Goal: Browse casually

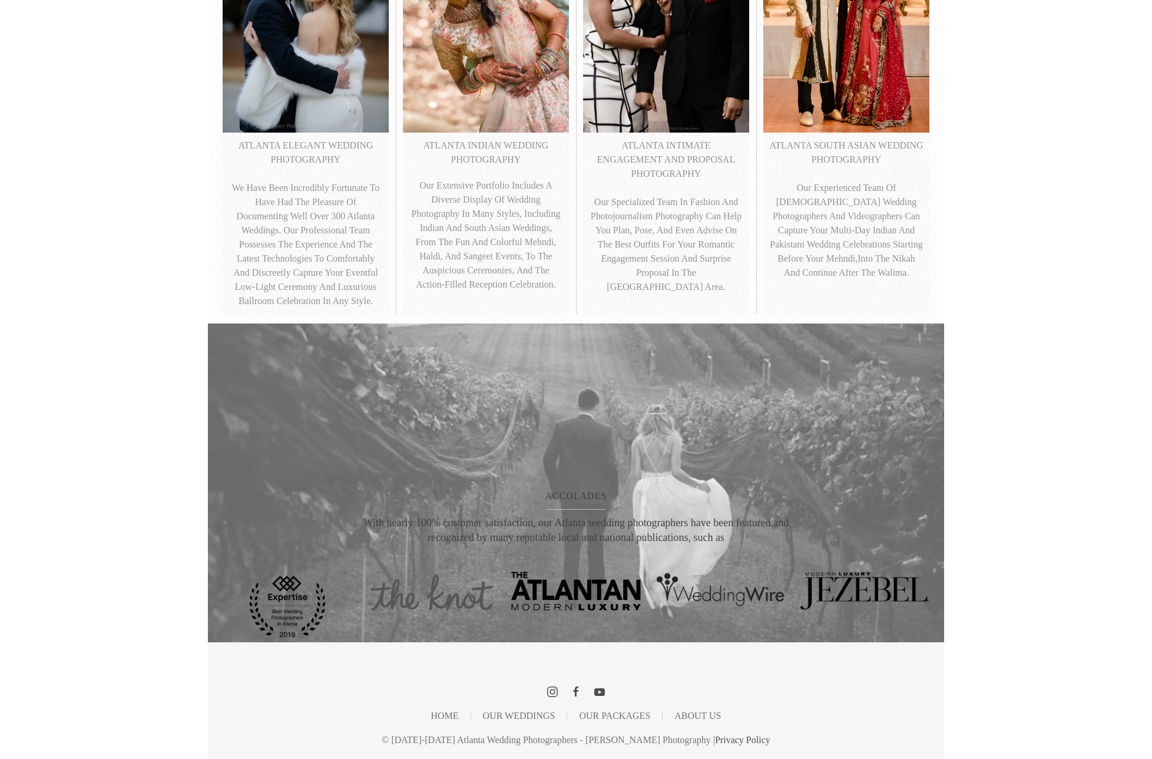
scroll to position [674, 0]
click at [548, 695] on icon at bounding box center [552, 691] width 11 height 11
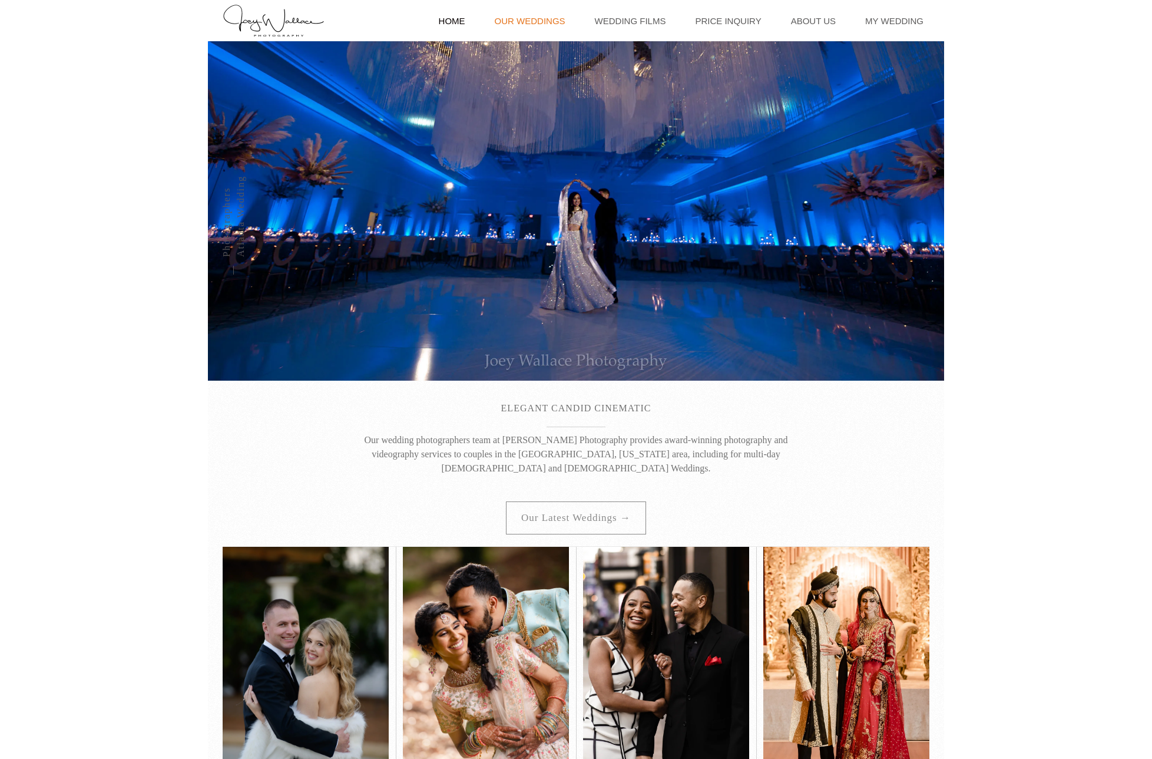
click at [521, 21] on link "Our Weddings" at bounding box center [530, 20] width 82 height 41
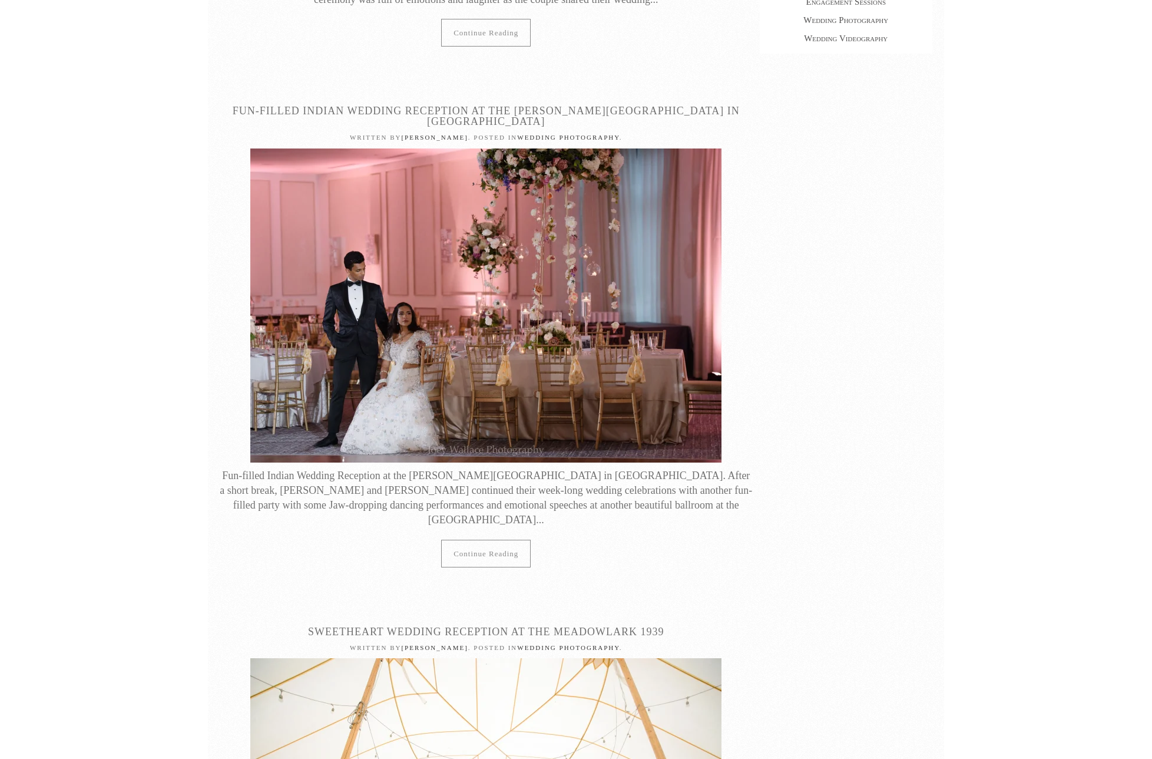
scroll to position [996, 0]
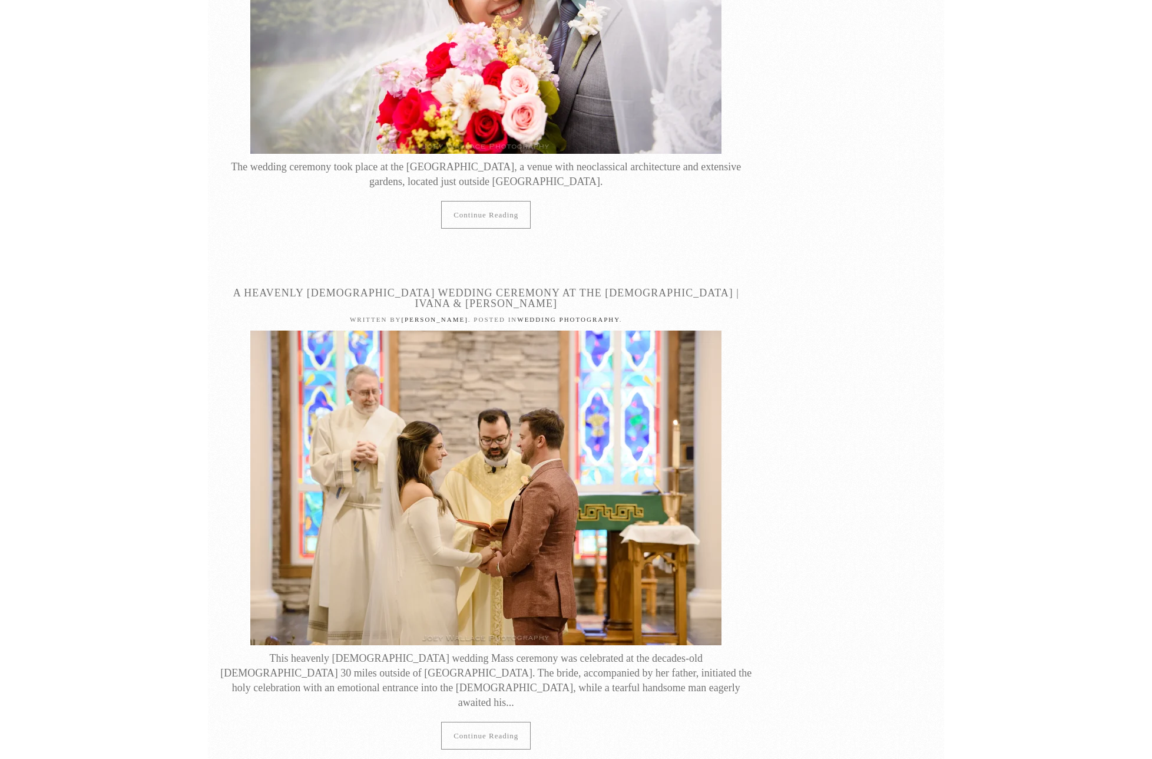
scroll to position [15013, 0]
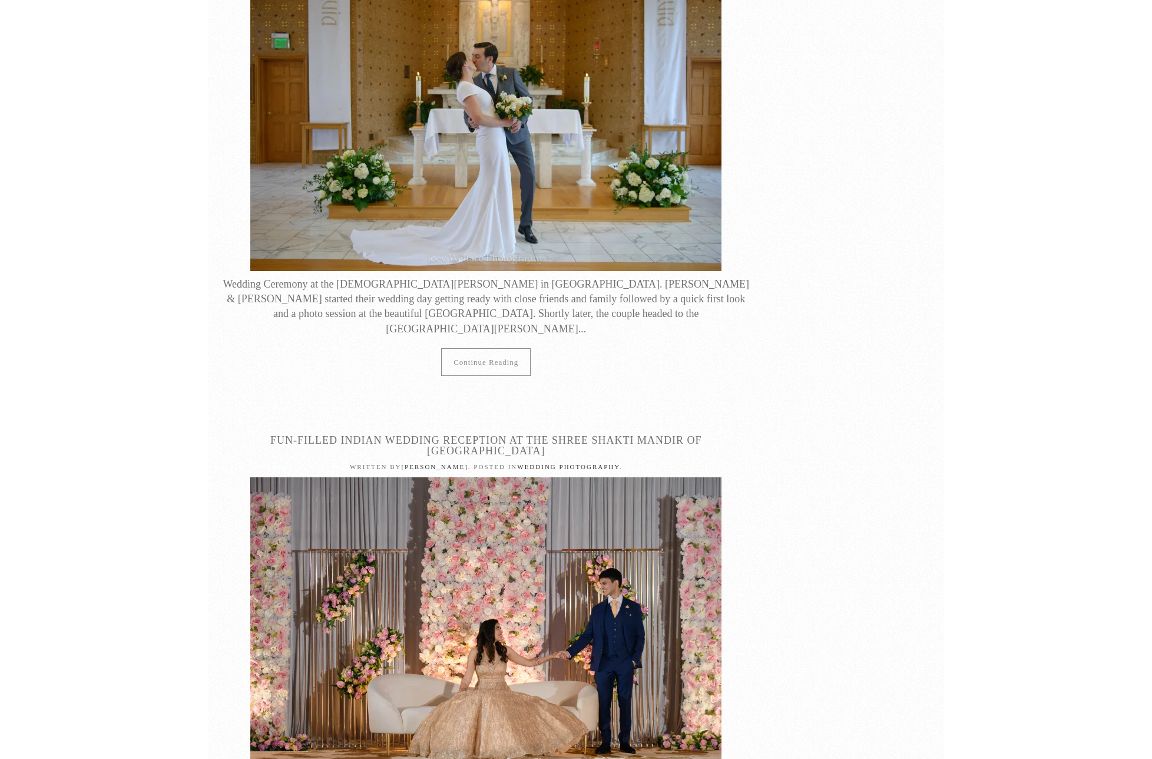
scroll to position [16918, 0]
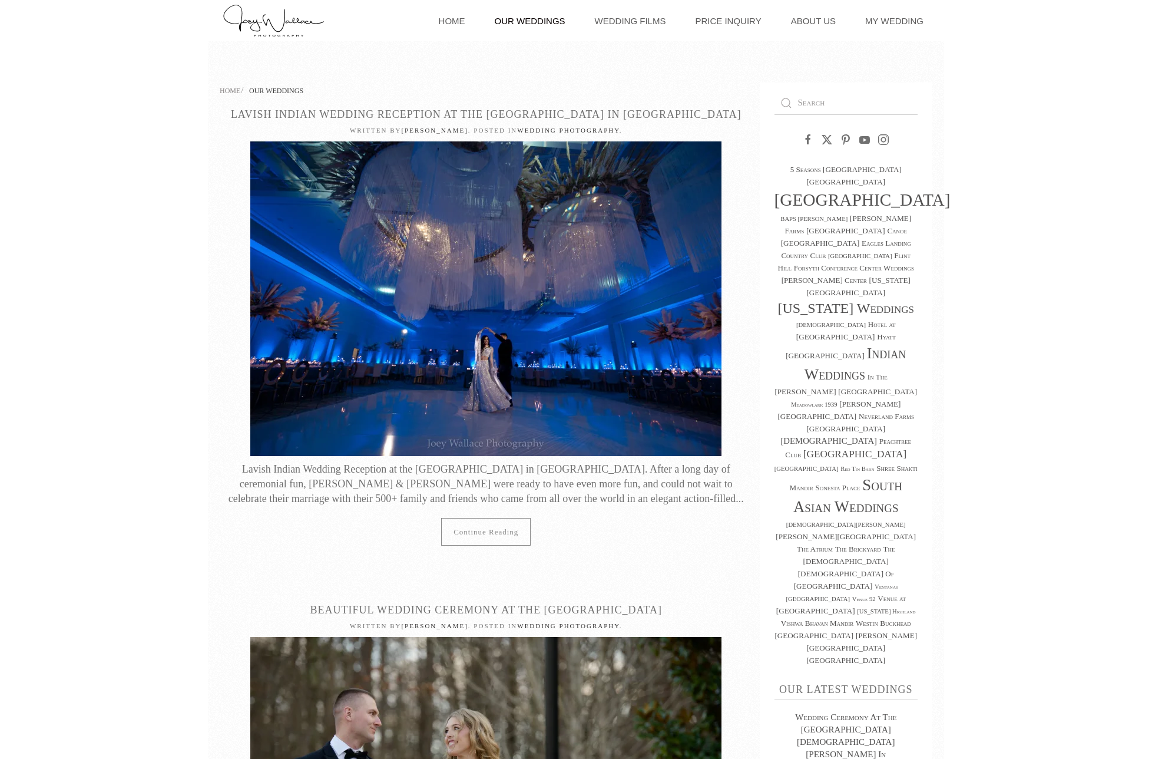
scroll to position [0, 0]
